Goal: Task Accomplishment & Management: Use online tool/utility

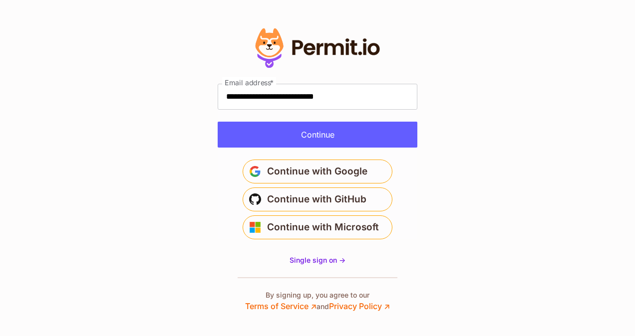
click at [291, 140] on button "Continue" at bounding box center [317, 135] width 200 height 26
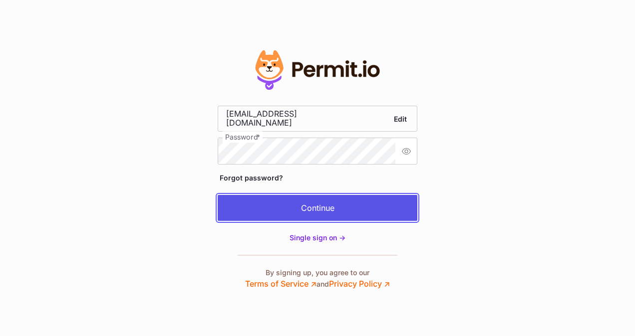
click at [295, 216] on button "Continue" at bounding box center [317, 208] width 200 height 26
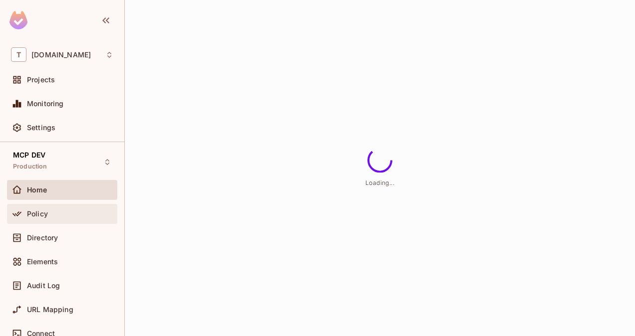
click at [51, 218] on div "Policy" at bounding box center [62, 214] width 102 height 12
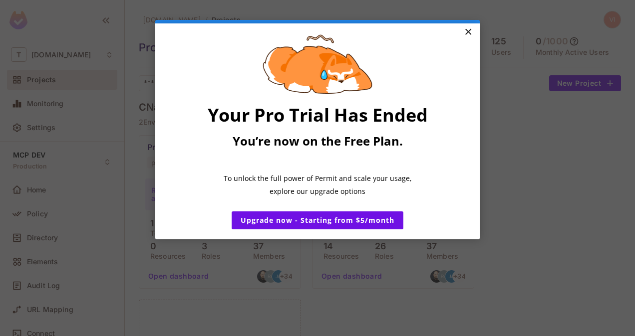
click at [467, 33] on link "×" at bounding box center [467, 32] width 17 height 18
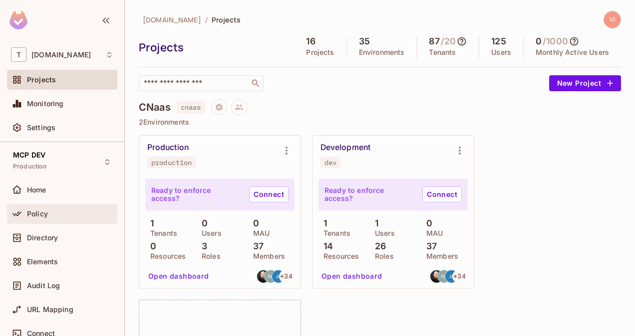
click at [45, 210] on span "Policy" at bounding box center [37, 214] width 21 height 8
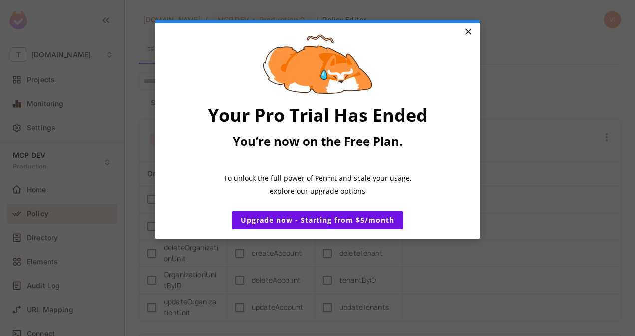
click at [469, 31] on link "×" at bounding box center [467, 32] width 17 height 18
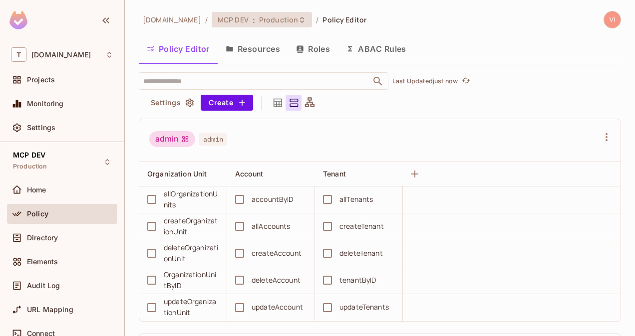
click at [236, 27] on div "MCP DEV : Production" at bounding box center [262, 19] width 100 height 15
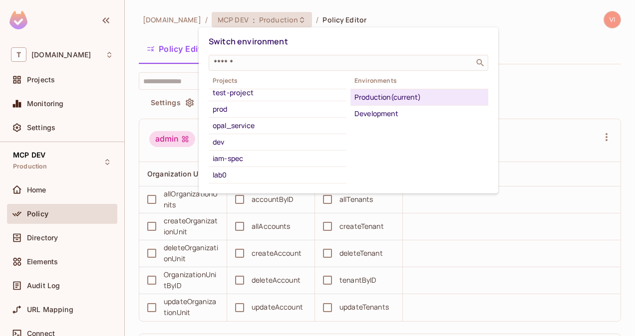
scroll to position [161, 0]
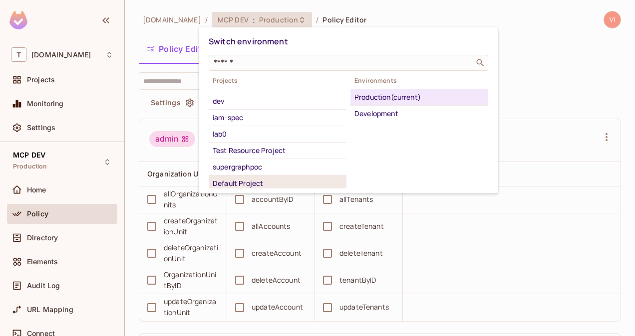
click at [232, 178] on div "Default Project" at bounding box center [278, 184] width 130 height 12
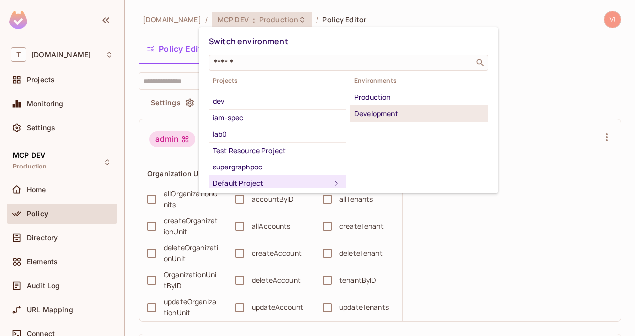
click at [407, 109] on div "Development" at bounding box center [419, 114] width 130 height 12
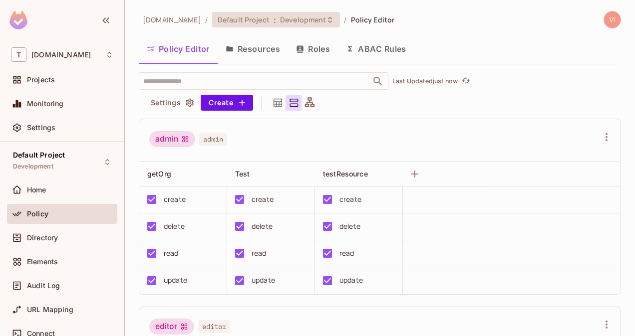
click at [306, 18] on span "Development" at bounding box center [303, 19] width 46 height 9
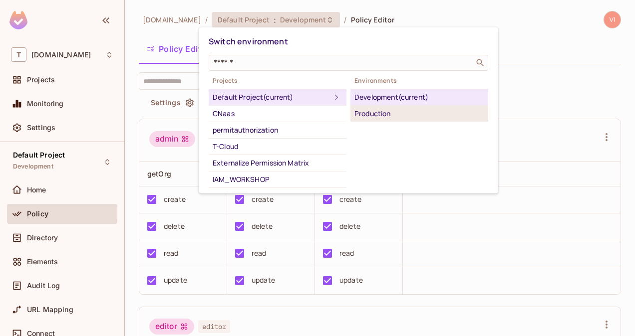
click at [377, 108] on div "Production" at bounding box center [419, 114] width 130 height 12
